Goal: Go to known website: Go to known website

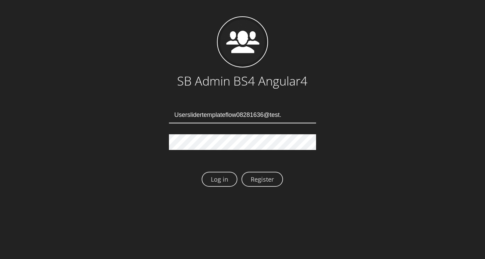
type input "Userslidertemplateflow08281636@test.qa"
